Goal: Obtain resource: Download file/media

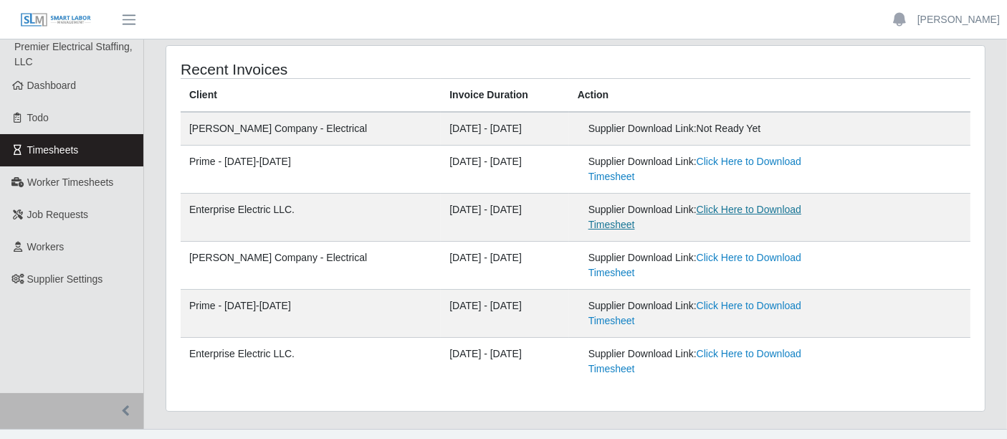
click at [698, 211] on link "Click Here to Download Timesheet" at bounding box center [695, 217] width 213 height 27
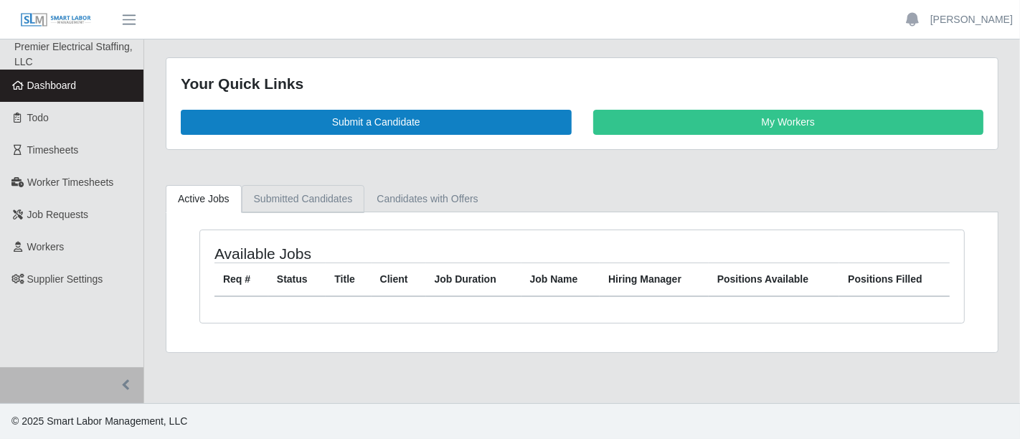
click at [290, 201] on link "Submitted Candidates" at bounding box center [303, 199] width 123 height 28
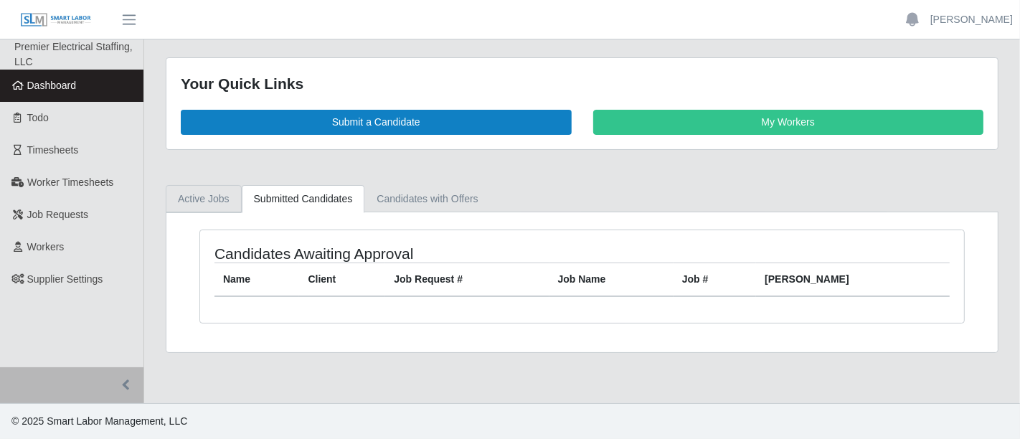
click at [225, 194] on link "Active Jobs" at bounding box center [204, 199] width 76 height 28
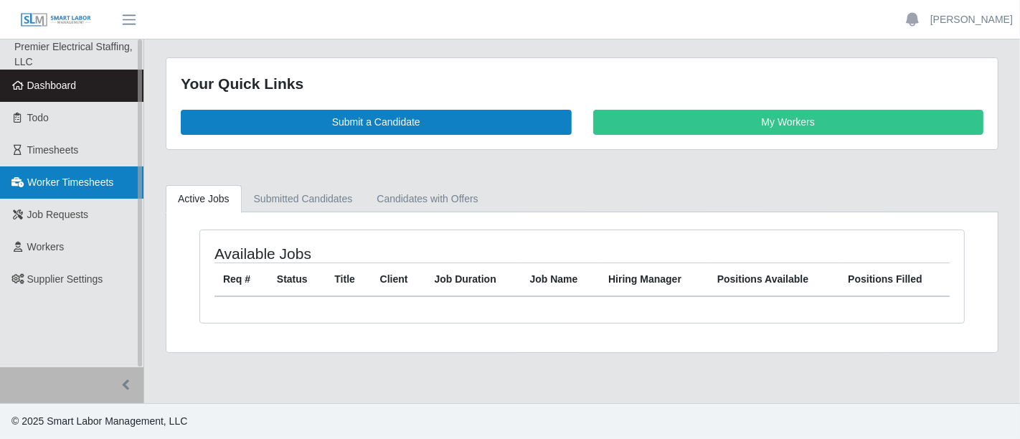
click at [77, 187] on span "Worker Timesheets" at bounding box center [70, 181] width 86 height 11
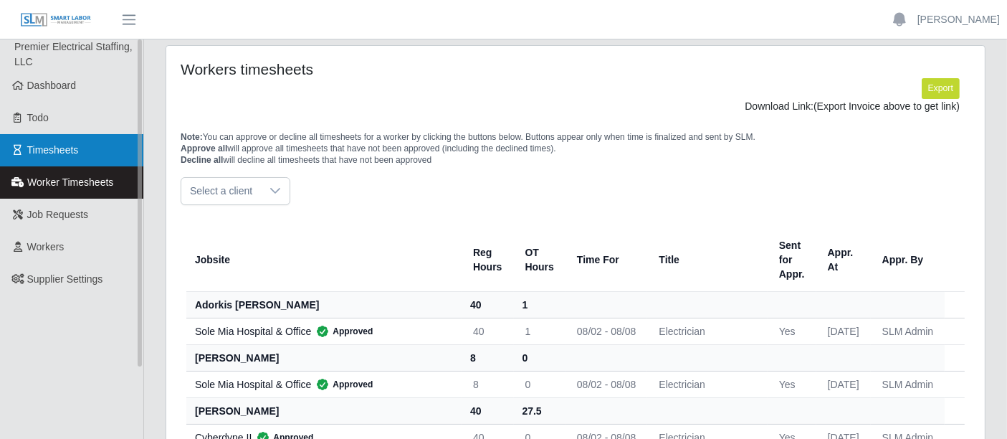
click at [76, 150] on span "Timesheets" at bounding box center [53, 149] width 52 height 11
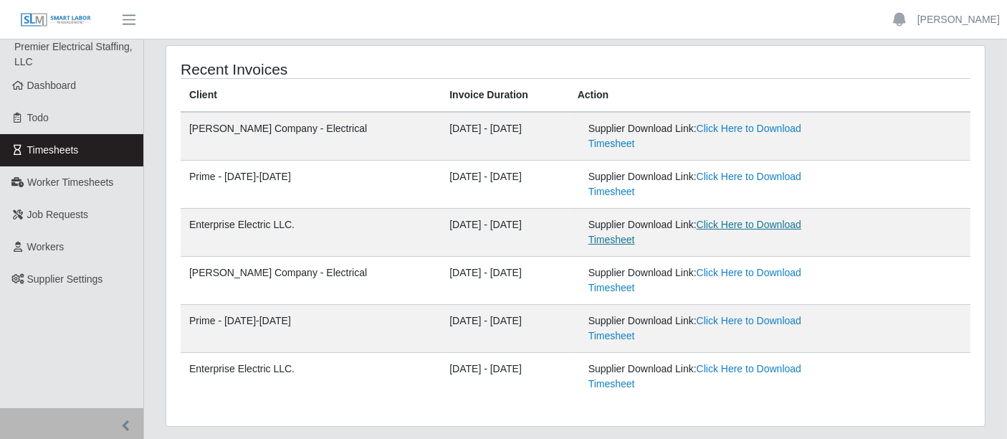
click at [741, 222] on link "Click Here to Download Timesheet" at bounding box center [695, 232] width 213 height 27
